Goal: Task Accomplishment & Management: Use online tool/utility

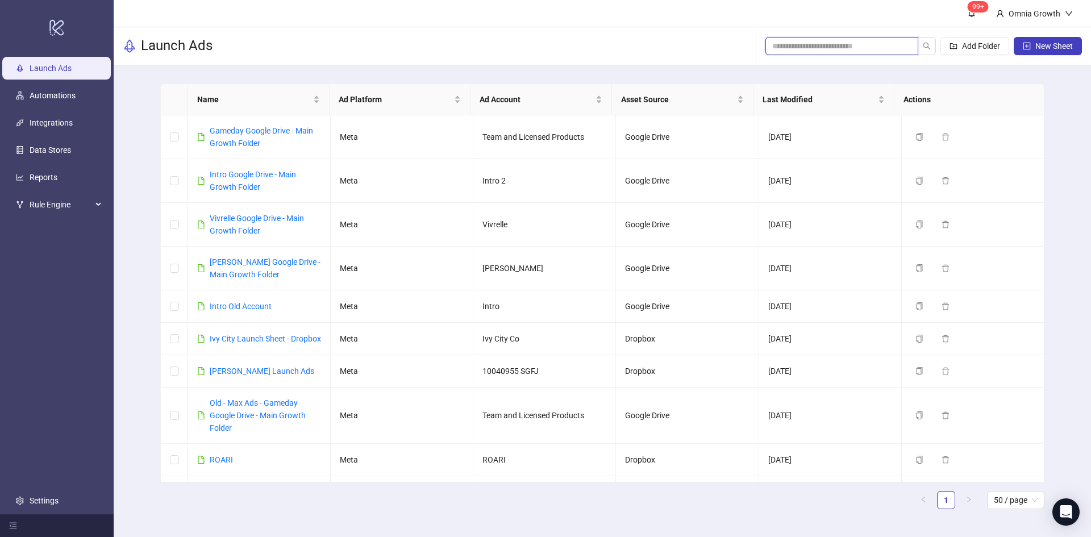
click at [819, 43] on input "search" at bounding box center [837, 46] width 130 height 13
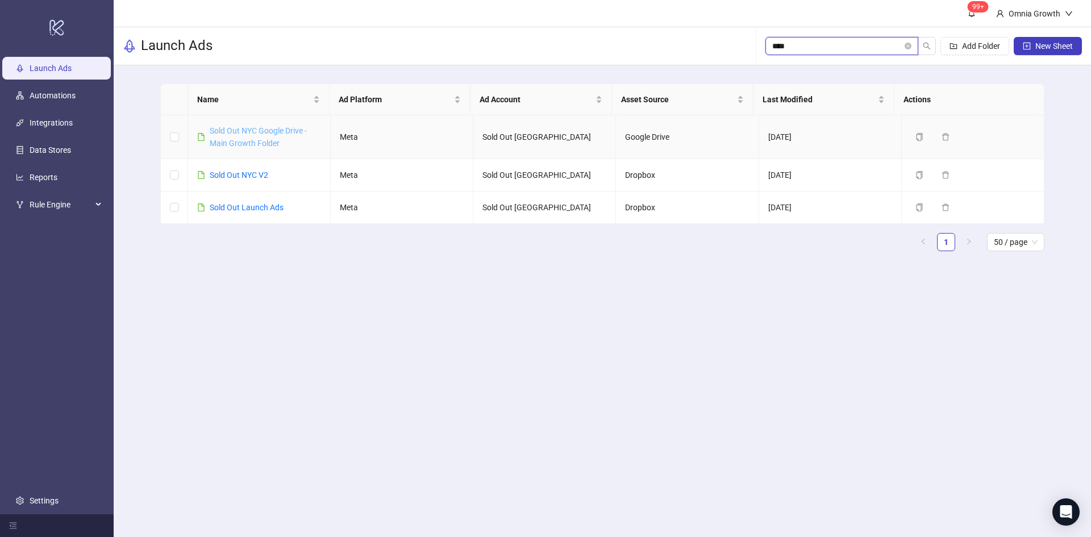
type input "****"
click at [268, 142] on link "Sold Out NYC Google Drive - Main Growth Folder" at bounding box center [258, 137] width 97 height 22
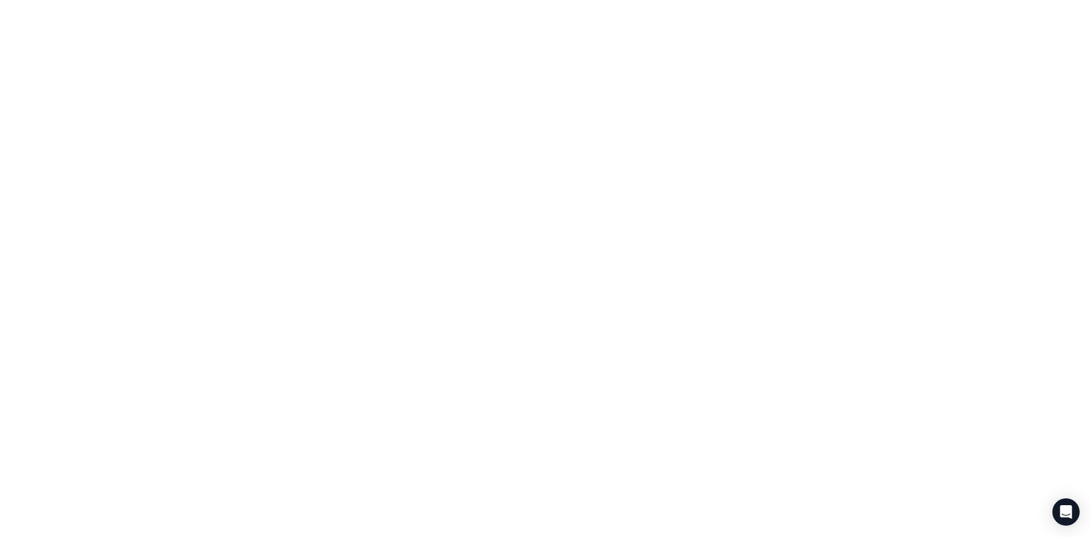
click at [268, 142] on div at bounding box center [545, 268] width 1091 height 537
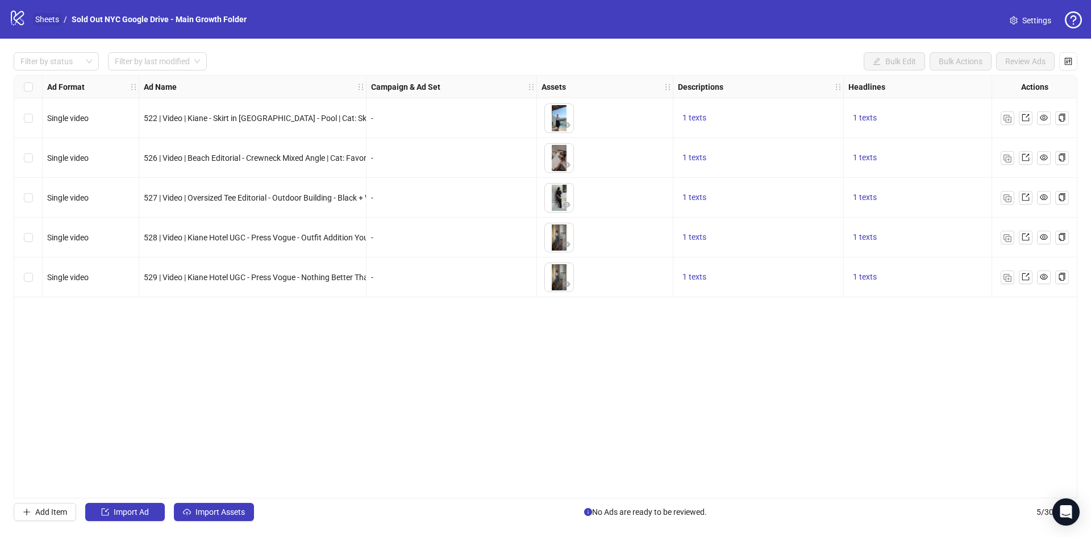
click at [51, 19] on link "Sheets" at bounding box center [47, 19] width 28 height 13
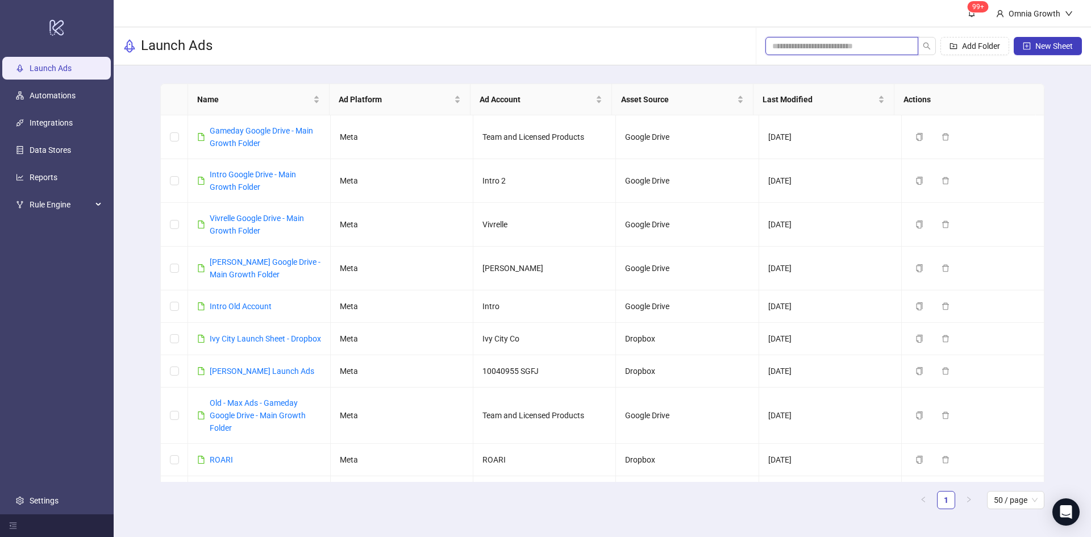
click at [833, 43] on input "search" at bounding box center [837, 46] width 130 height 13
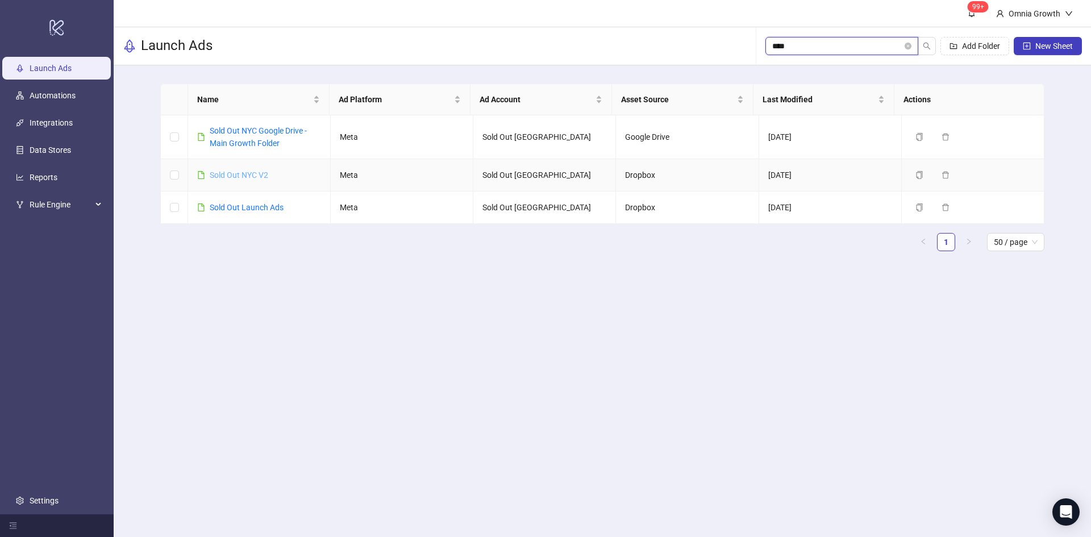
type input "****"
click at [257, 176] on link "Sold Out NYC V2" at bounding box center [239, 175] width 59 height 9
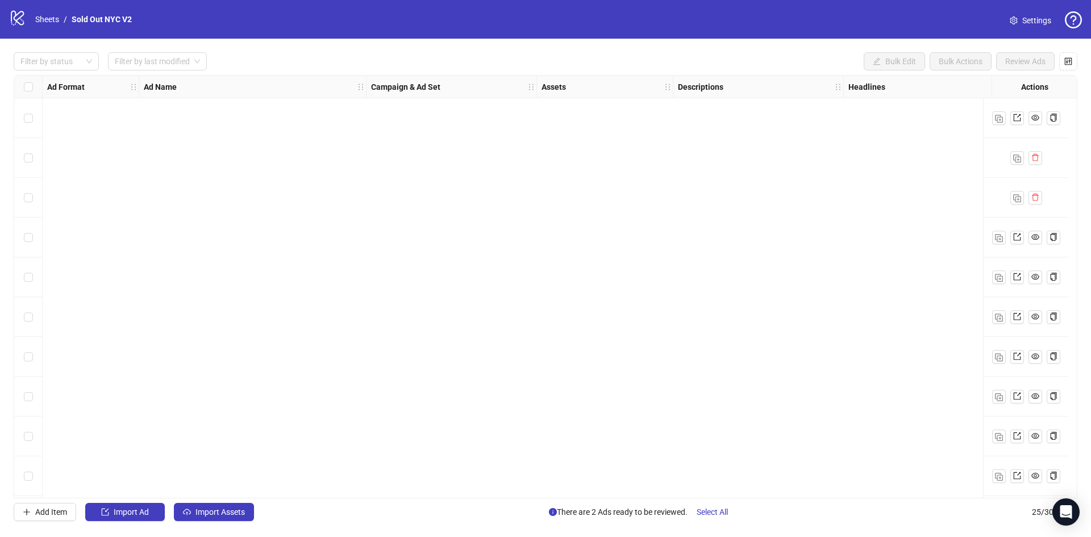
scroll to position [600, 0]
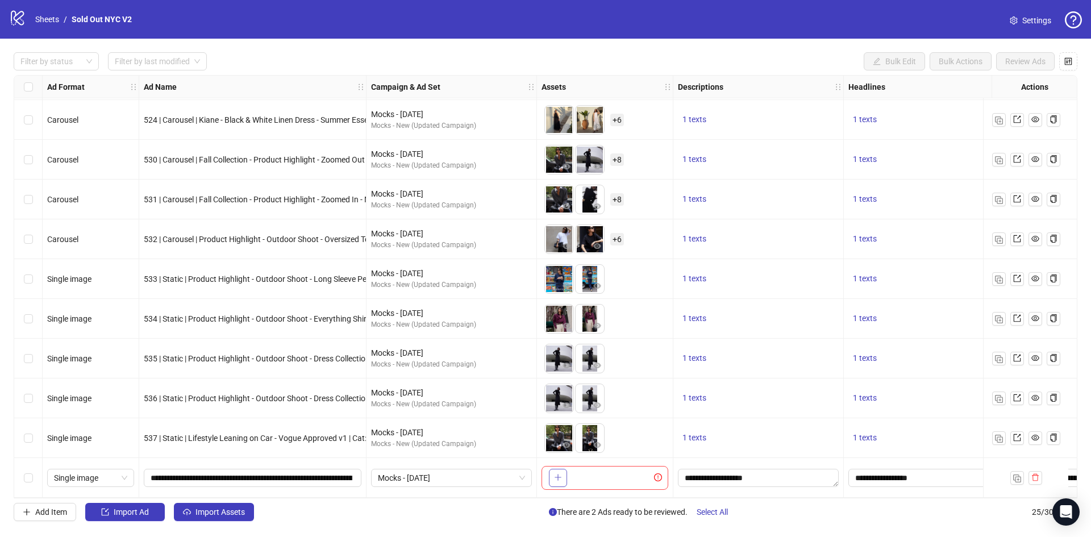
click at [564, 476] on button "button" at bounding box center [558, 478] width 18 height 18
drag, startPoint x: 591, startPoint y: 485, endPoint x: 555, endPoint y: 485, distance: 35.2
click at [555, 485] on ul at bounding box center [575, 478] width 61 height 30
drag, startPoint x: 583, startPoint y: 479, endPoint x: 562, endPoint y: 480, distance: 21.6
click at [562, 480] on body "logo/logo-mobile Sheets / Sold Out NYC V2 Settings Filter by status Filter by l…" at bounding box center [545, 268] width 1091 height 537
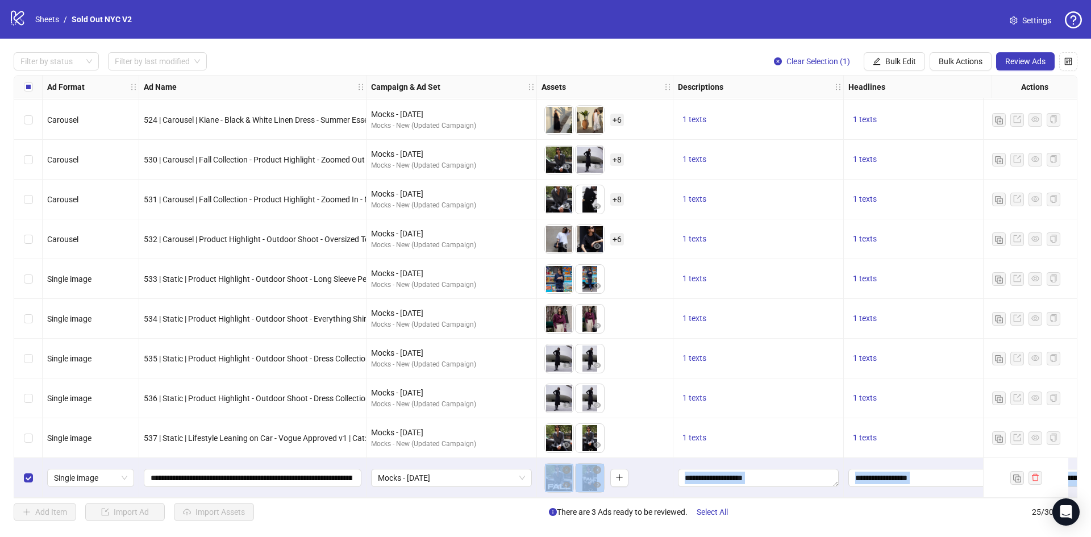
drag, startPoint x: 271, startPoint y: 492, endPoint x: 477, endPoint y: 498, distance: 206.4
click at [477, 498] on div "Ad Format Ad Name Campaign & Ad Set Assets Descriptions Headlines Primary Texts…" at bounding box center [546, 286] width 1064 height 423
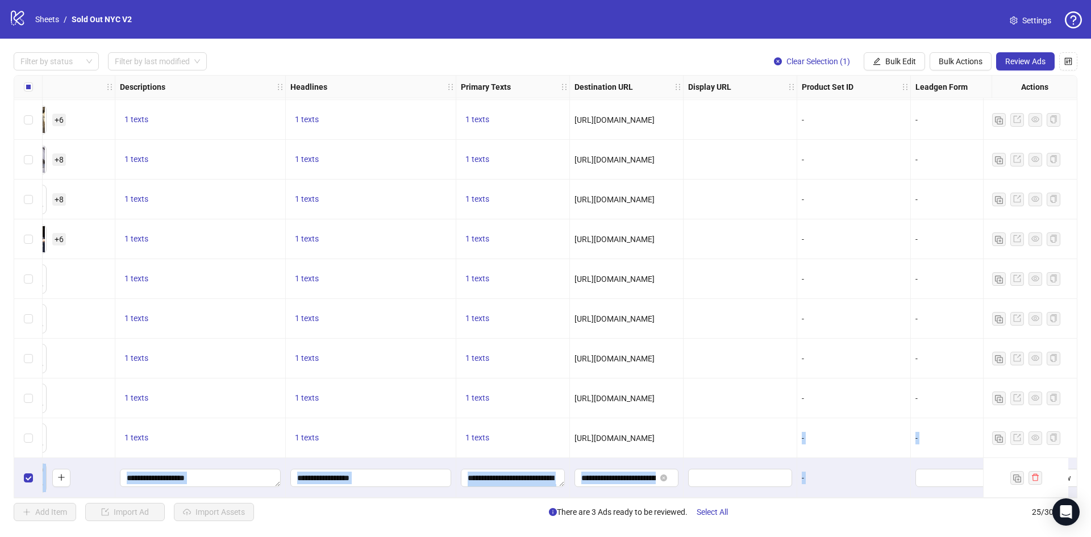
scroll to position [600, 671]
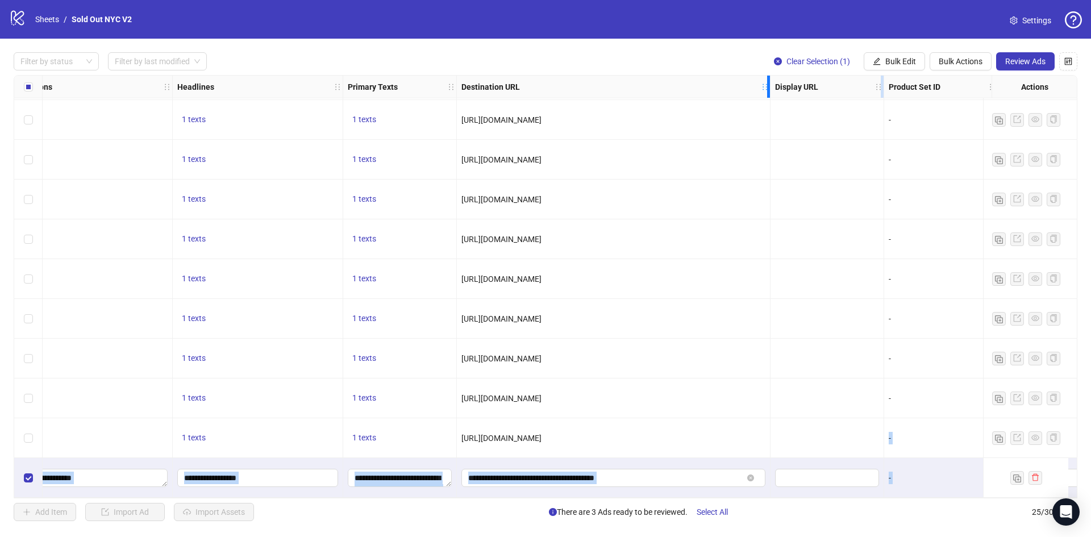
drag, startPoint x: 569, startPoint y: 86, endPoint x: 769, endPoint y: 89, distance: 200.1
click at [769, 89] on icon "holder" at bounding box center [773, 87] width 8 height 8
click at [1013, 62] on span "Review Ads" at bounding box center [1026, 61] width 40 height 9
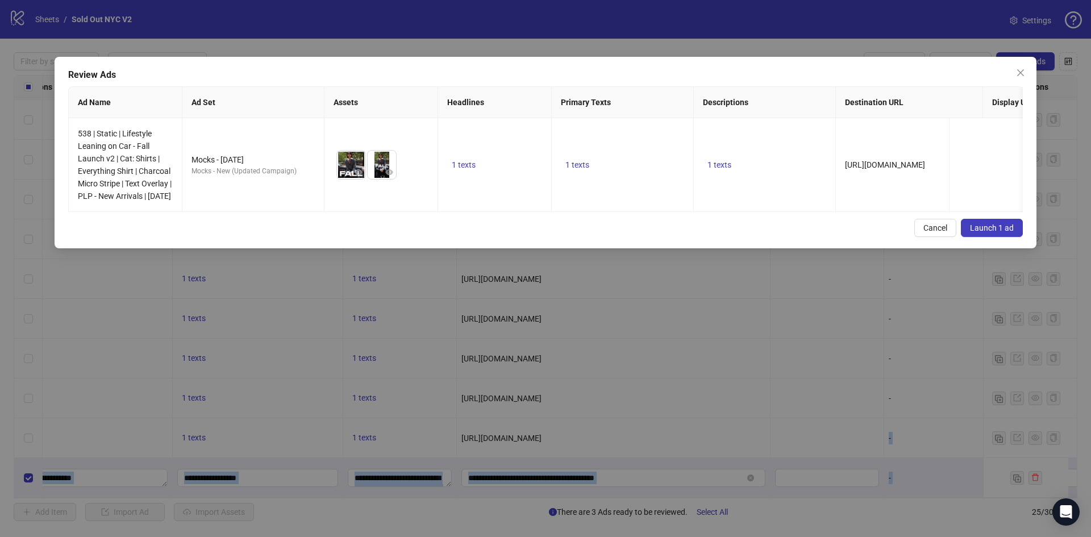
click at [986, 232] on span "Launch 1 ad" at bounding box center [992, 227] width 44 height 9
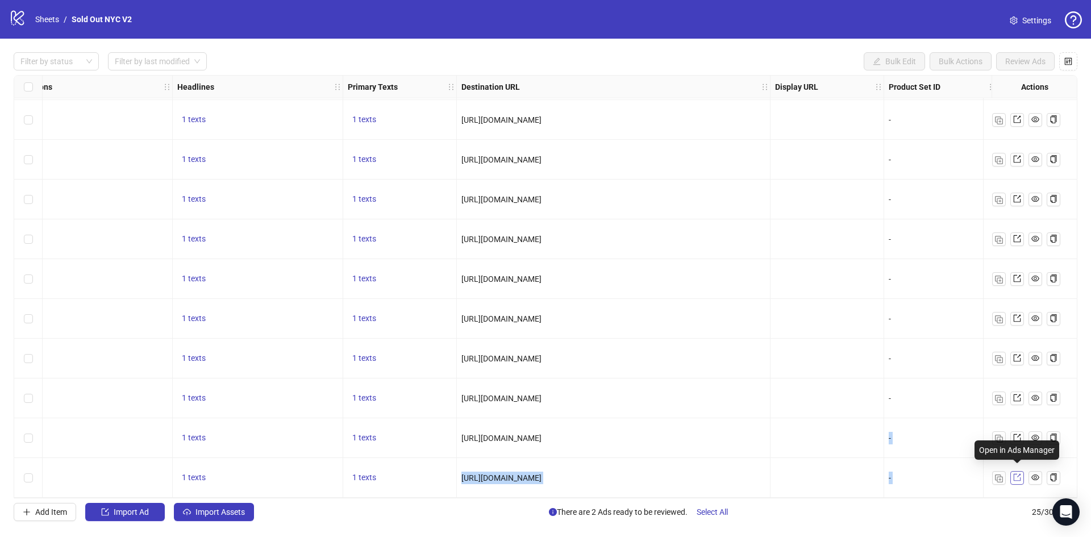
click at [1019, 473] on icon "export" at bounding box center [1017, 477] width 8 height 8
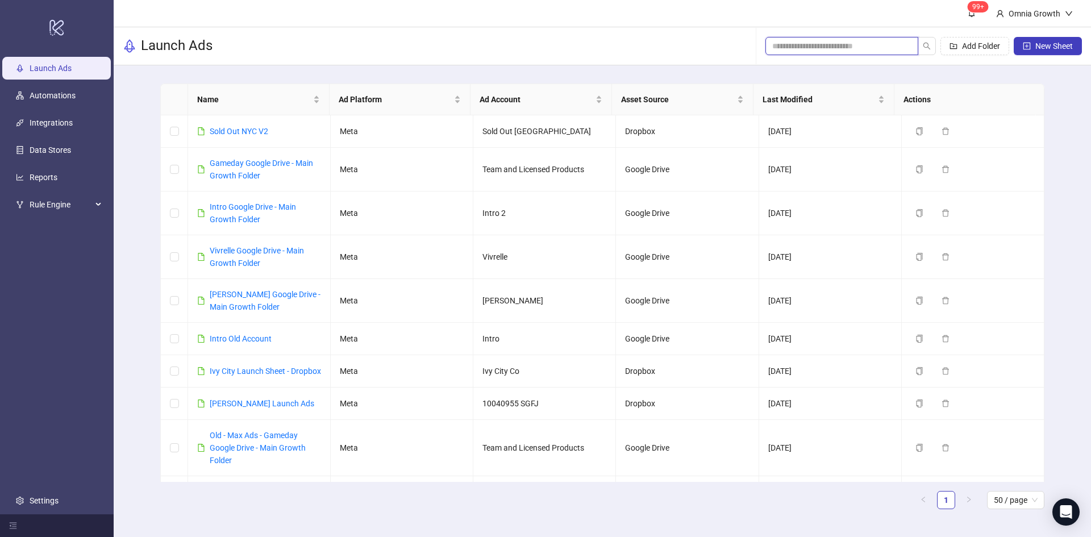
click at [843, 43] on input "search" at bounding box center [837, 46] width 130 height 13
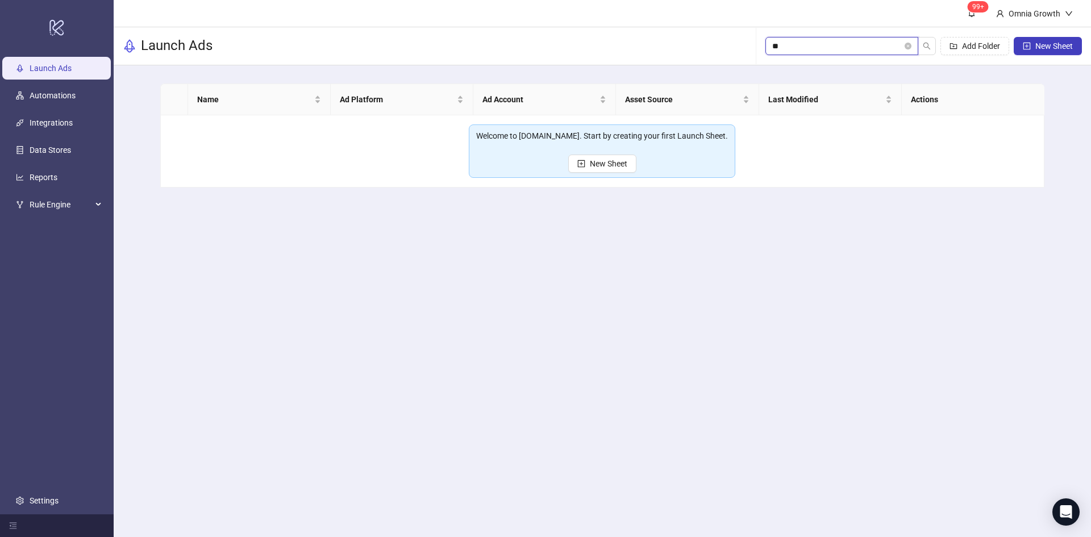
type input "***"
click at [793, 45] on input "***" at bounding box center [837, 46] width 130 height 13
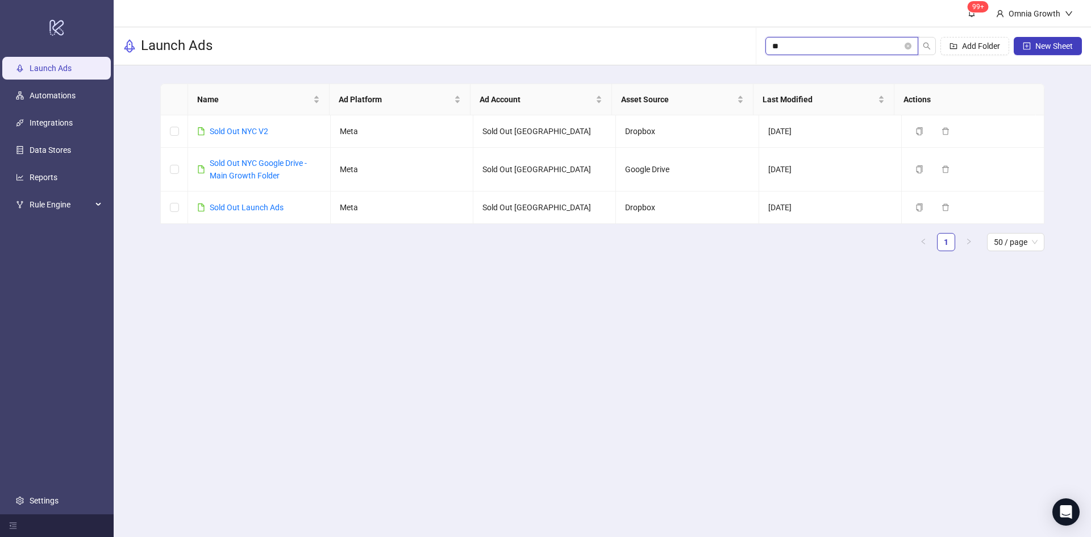
type input "*"
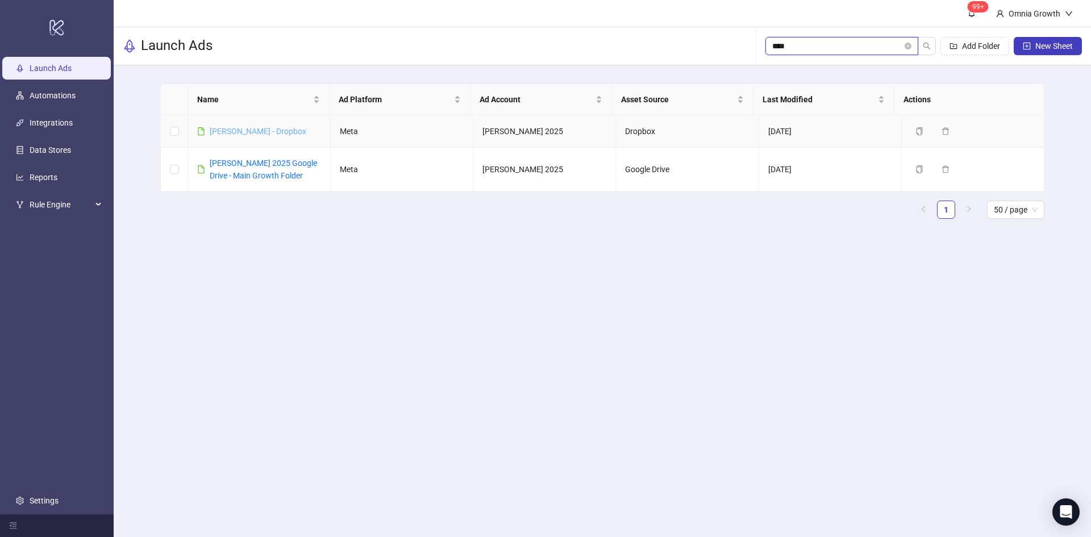
type input "****"
click at [255, 128] on link "[PERSON_NAME] - Dropbox" at bounding box center [258, 131] width 97 height 9
